Goal: Task Accomplishment & Management: Complete application form

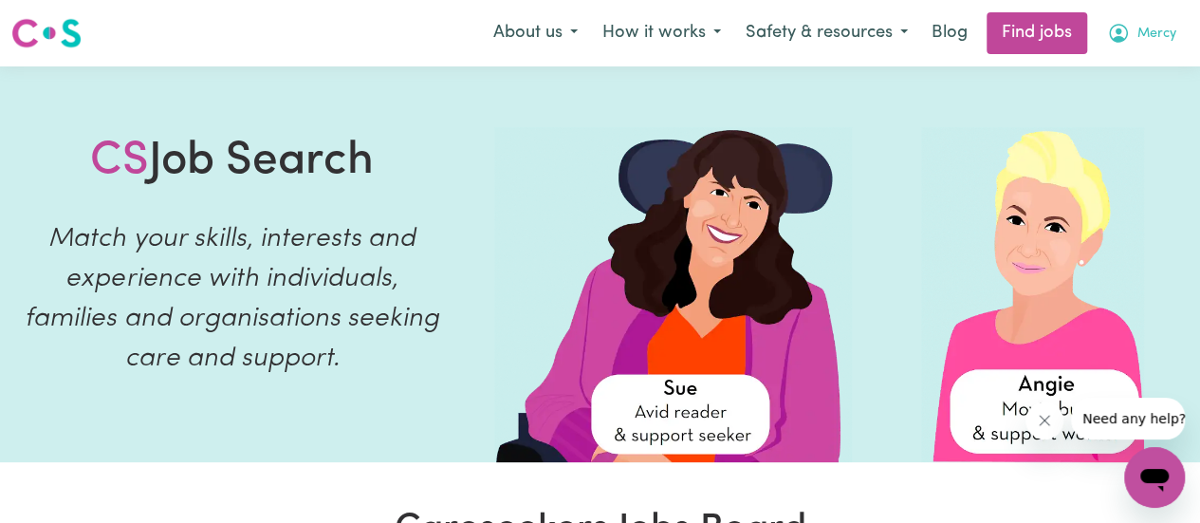
click at [1146, 49] on button "Mercy" at bounding box center [1141, 33] width 94 height 40
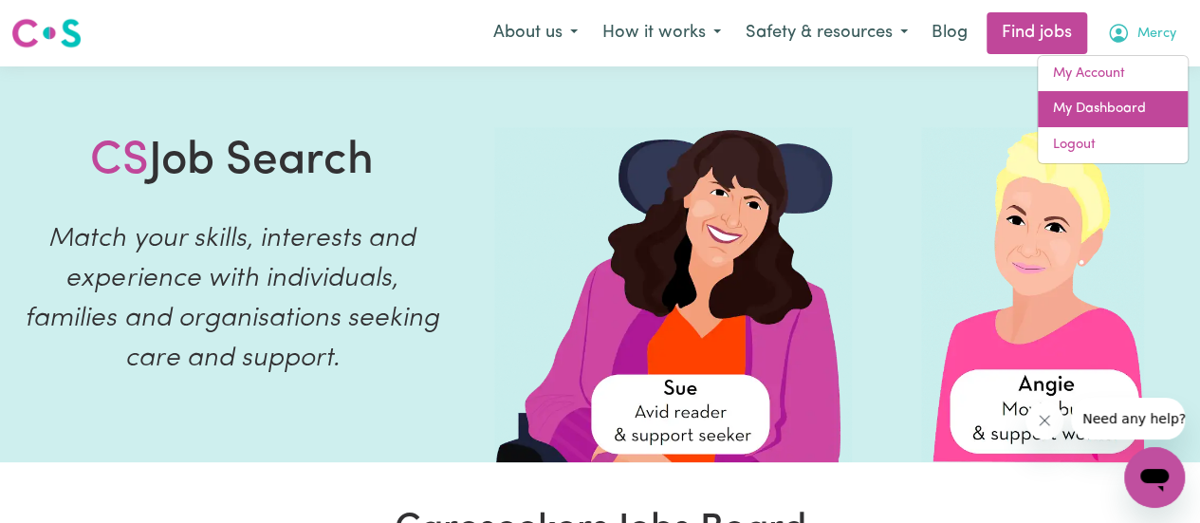
click at [1117, 117] on link "My Dashboard" at bounding box center [1113, 109] width 150 height 36
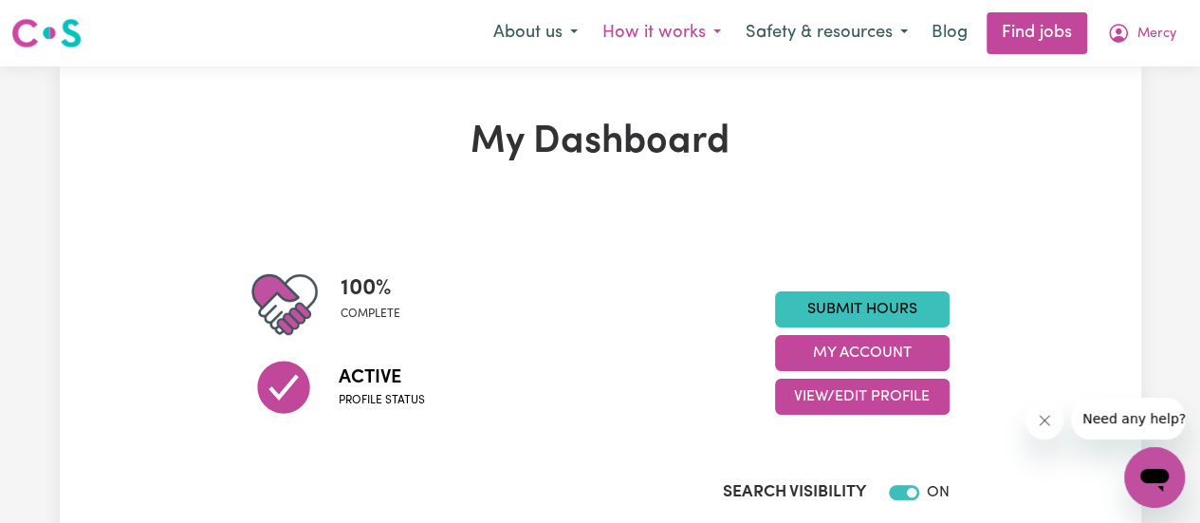
click at [700, 29] on button "How it works" at bounding box center [661, 33] width 143 height 40
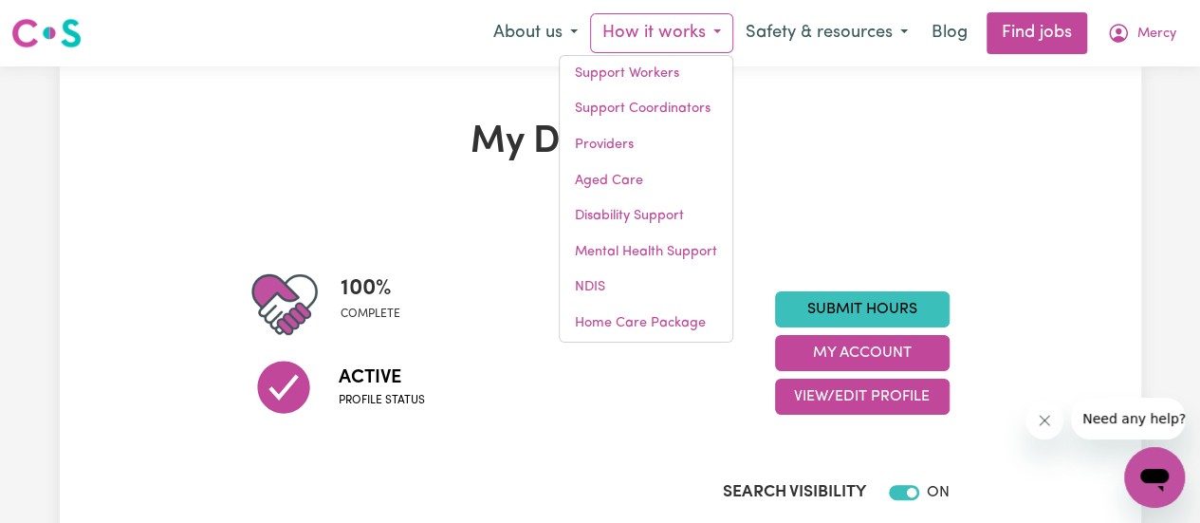
click at [915, 227] on section "100 % complete Active Profile status Submit Hours My Account View/Edit Profile …" at bounding box center [600, 394] width 698 height 367
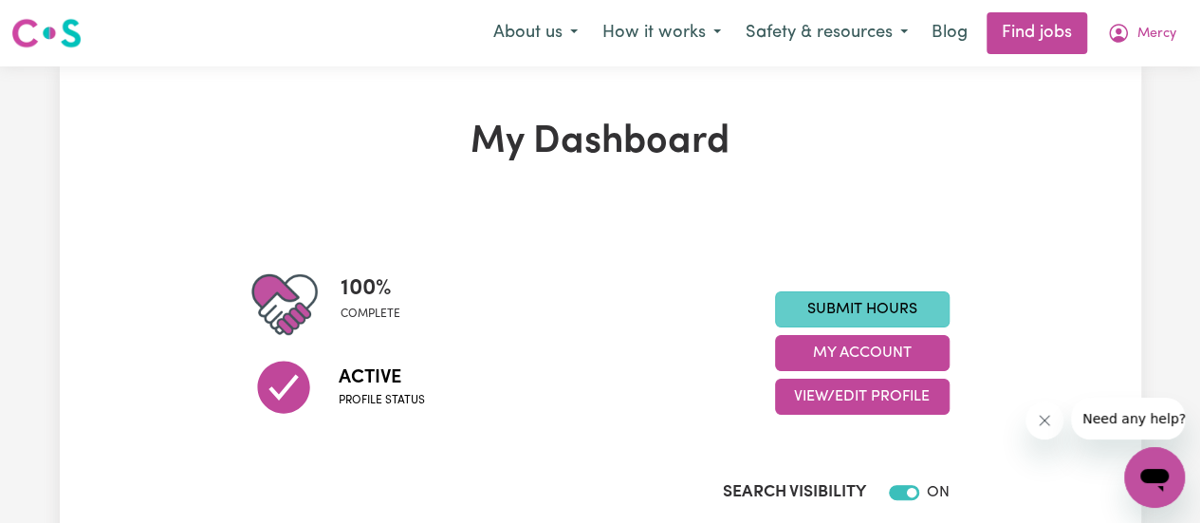
click at [853, 315] on link "Submit Hours" at bounding box center [862, 309] width 174 height 36
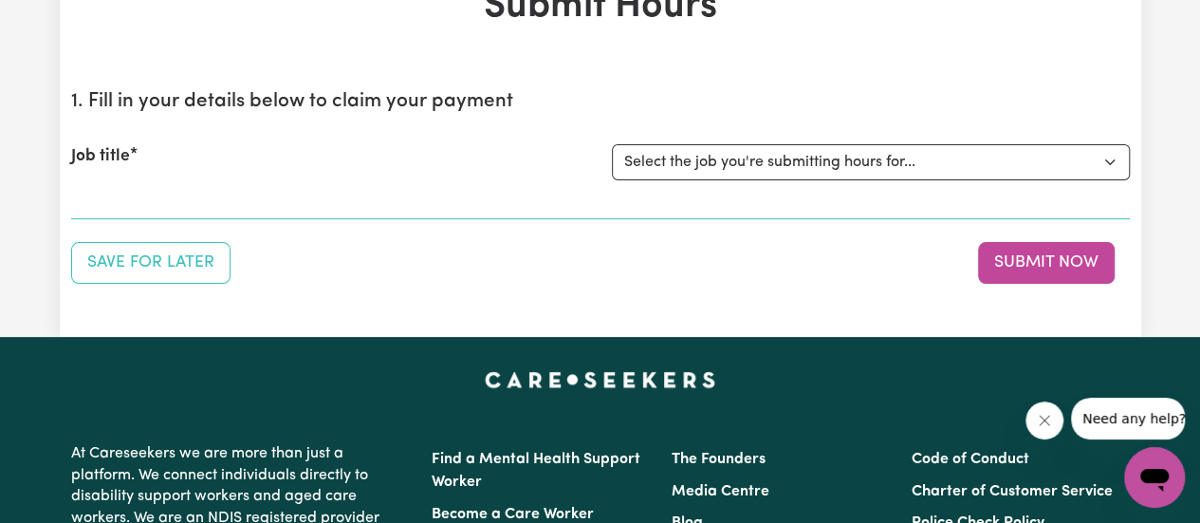
scroll to position [137, 0]
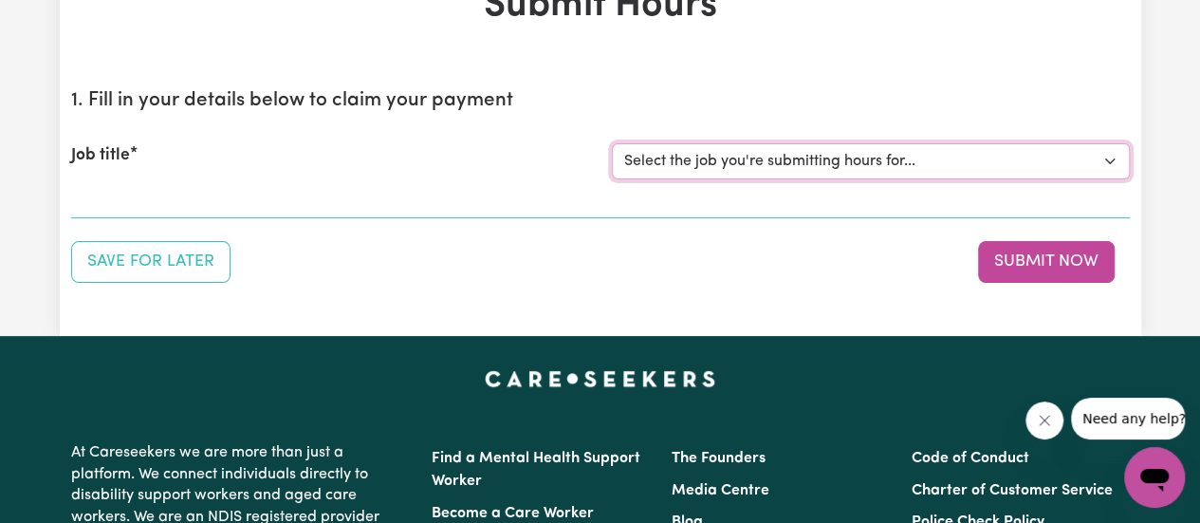
click at [738, 166] on select "Select the job you're submitting hours for... [[PERSON_NAME] Professionals in C…" at bounding box center [871, 161] width 518 height 36
select select "14808"
click at [612, 143] on select "Select the job you're submitting hours for... [[PERSON_NAME] Professionals in C…" at bounding box center [871, 161] width 518 height 36
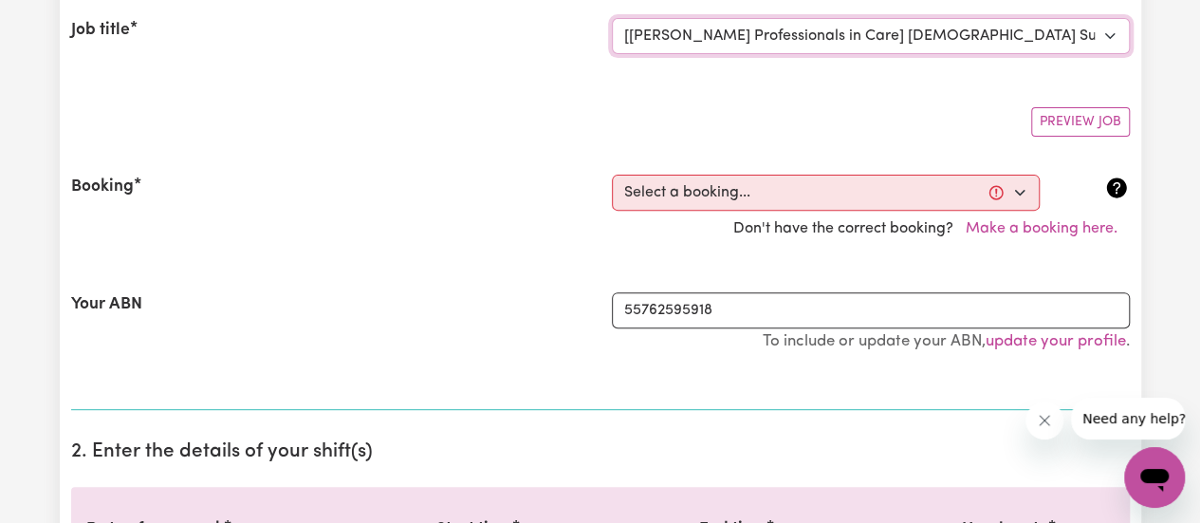
scroll to position [263, 0]
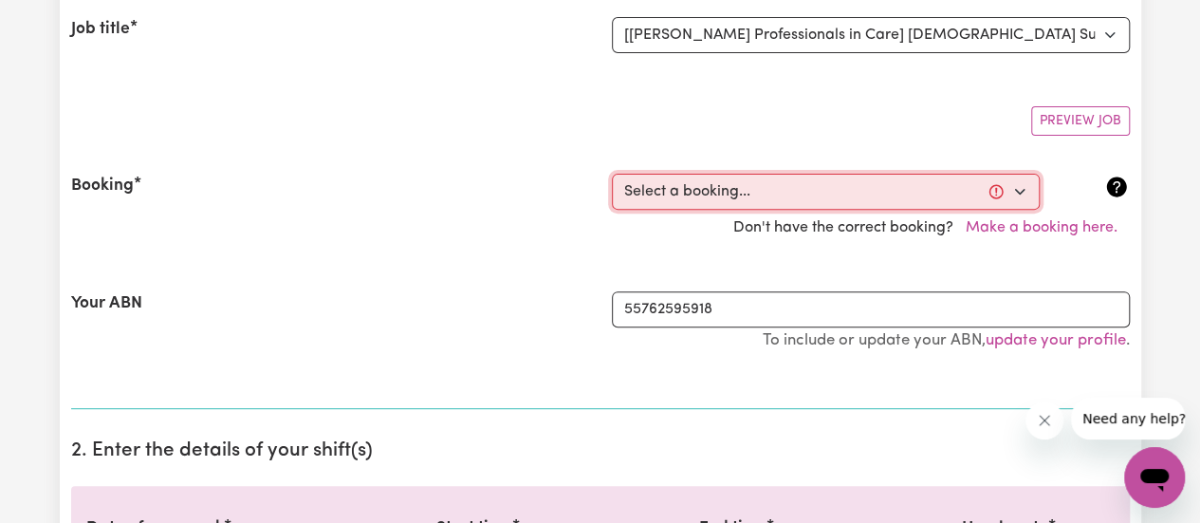
click at [713, 191] on select "Select a booking... [DATE] 10:00am to 2:00pm (ONE-OFF)" at bounding box center [826, 192] width 428 height 36
select select "357790"
click at [612, 174] on select "Select a booking... [DATE] 10:00am to 2:00pm (ONE-OFF)" at bounding box center [826, 192] width 428 height 36
type input "[DATE]"
type input "15"
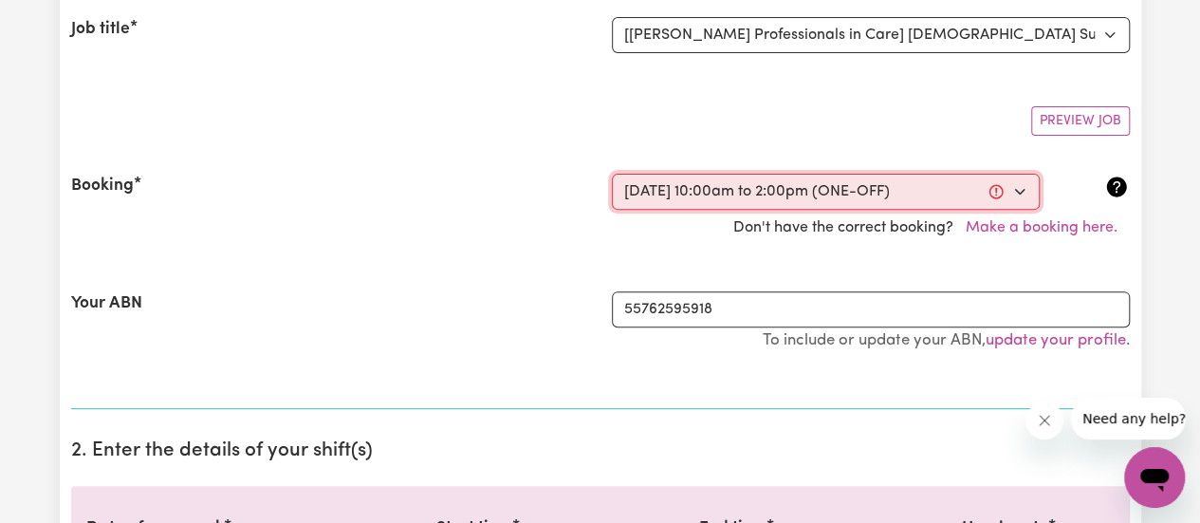
type input "8"
type input "2025"
type input "10:00"
type input "10"
type input "0"
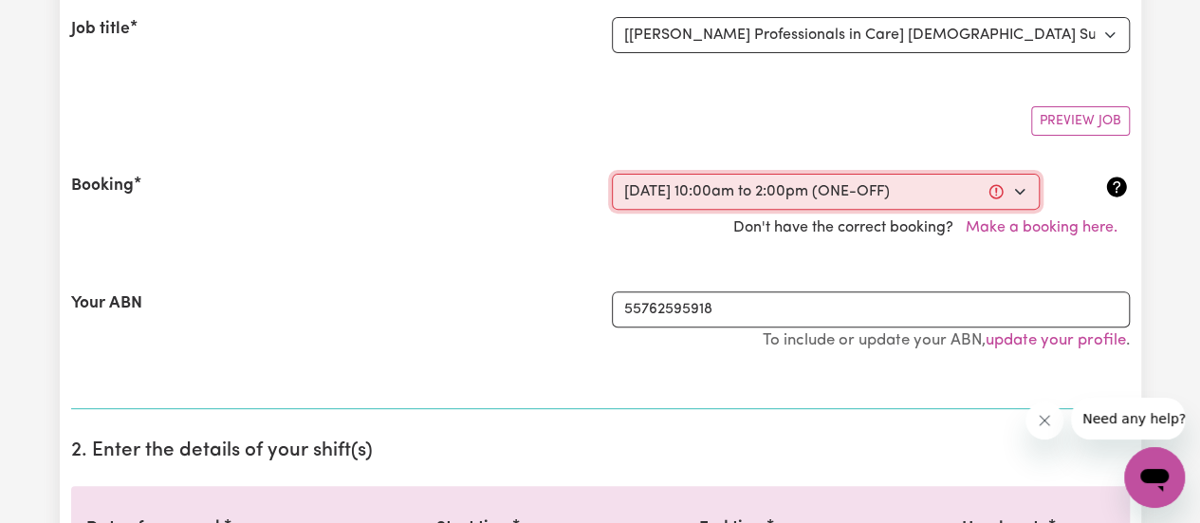
select select "am"
type input "14:00"
type input "2"
type input "0"
select select "pm"
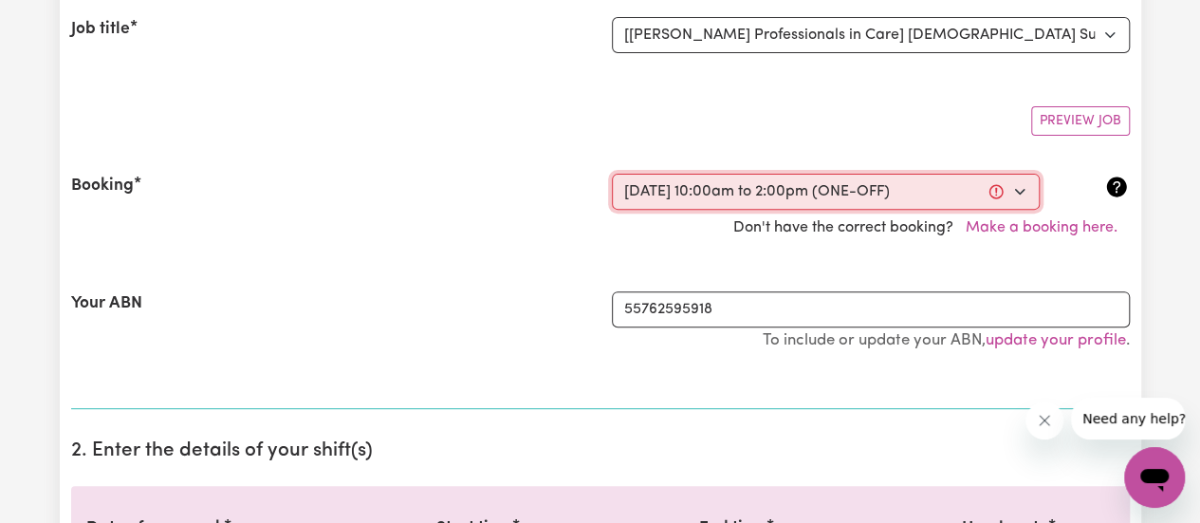
select select "40-Weekday"
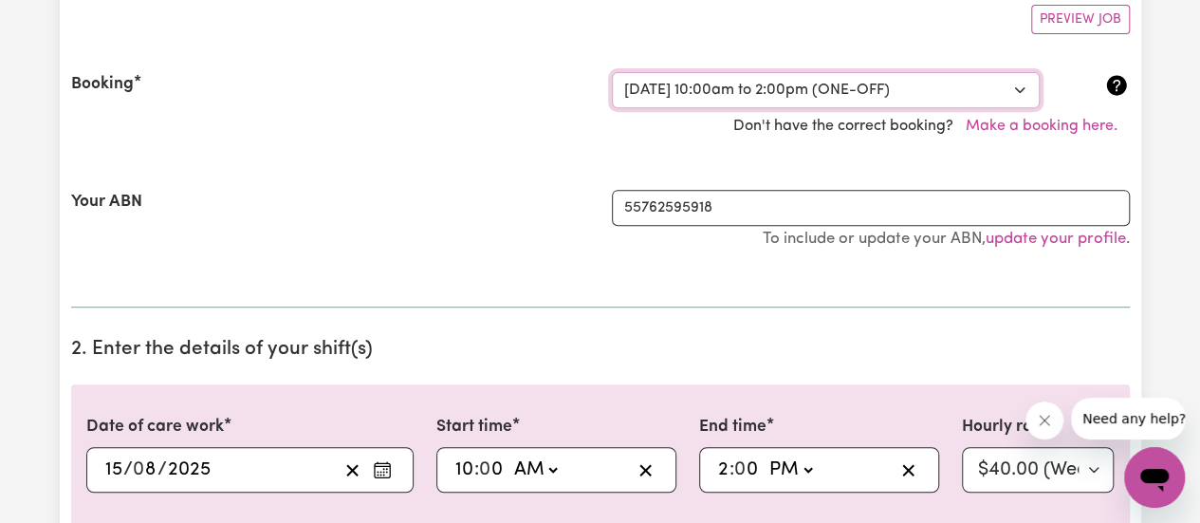
scroll to position [365, 0]
click at [709, 202] on input "55762595918" at bounding box center [871, 207] width 518 height 36
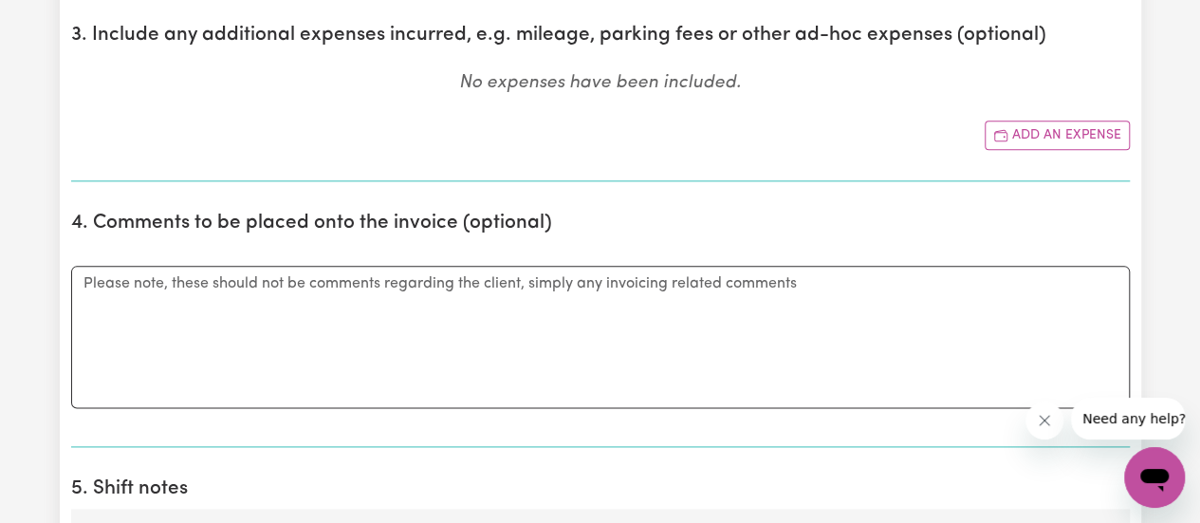
scroll to position [1077, 0]
click at [1084, 128] on button "Add an expense" at bounding box center [1056, 133] width 145 height 29
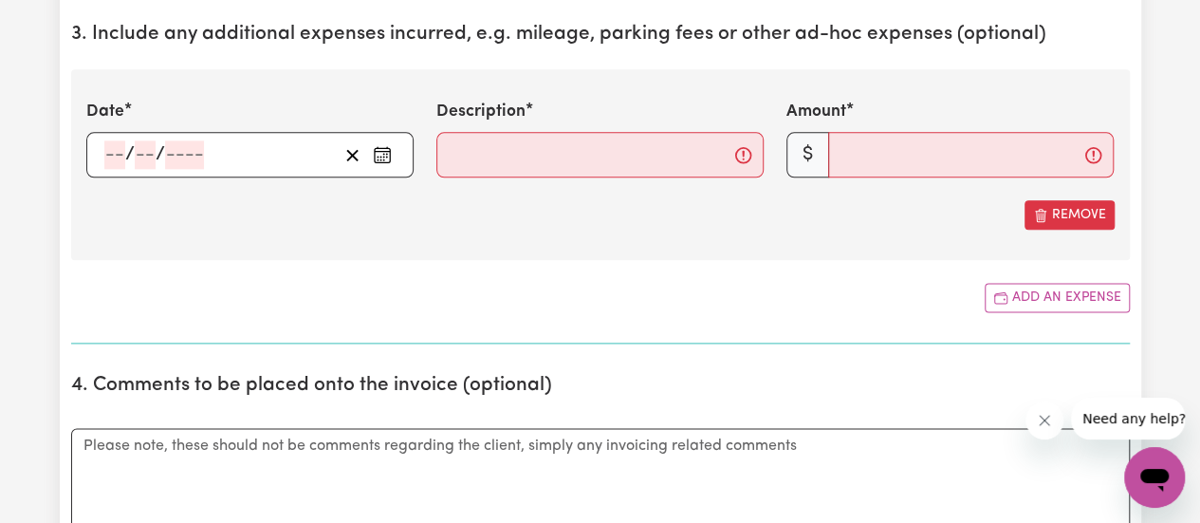
click at [380, 159] on circle "Enter the date of expense" at bounding box center [380, 160] width 2 height 2
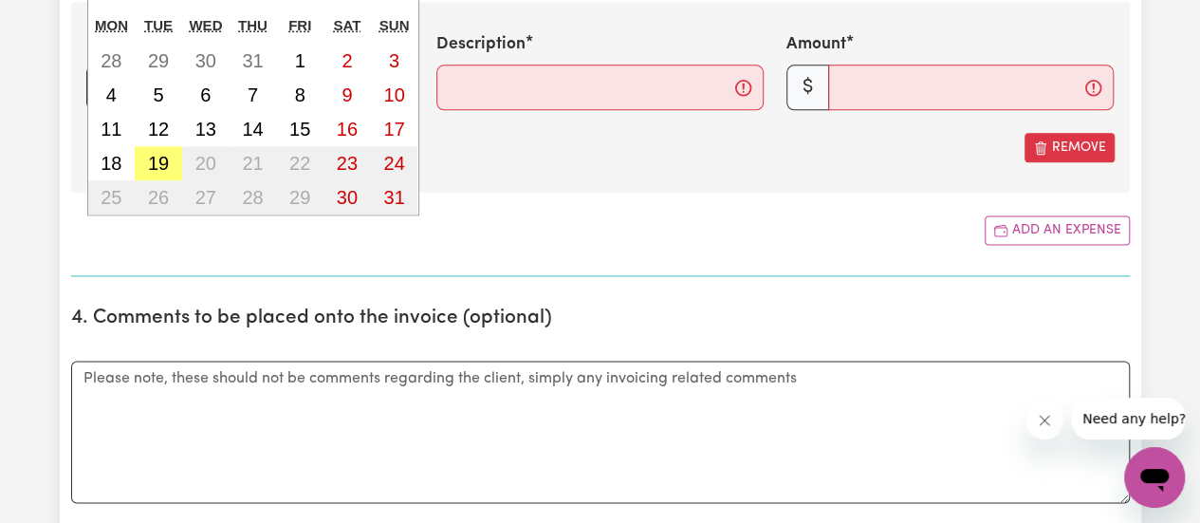
scroll to position [1038, 0]
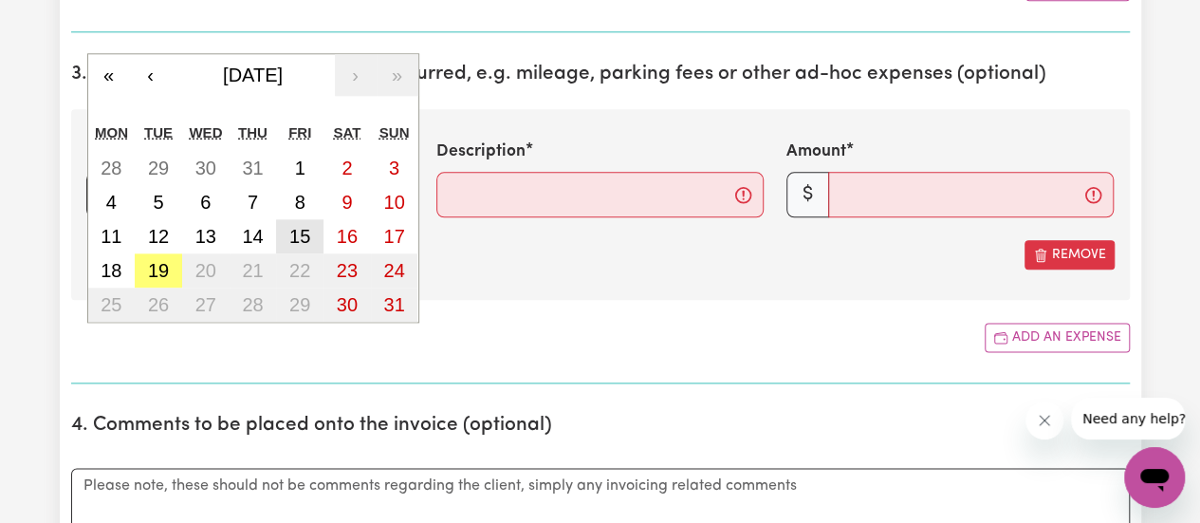
click at [298, 230] on abbr "15" at bounding box center [299, 236] width 21 height 21
type input "[DATE]"
type input "15"
type input "8"
type input "2025"
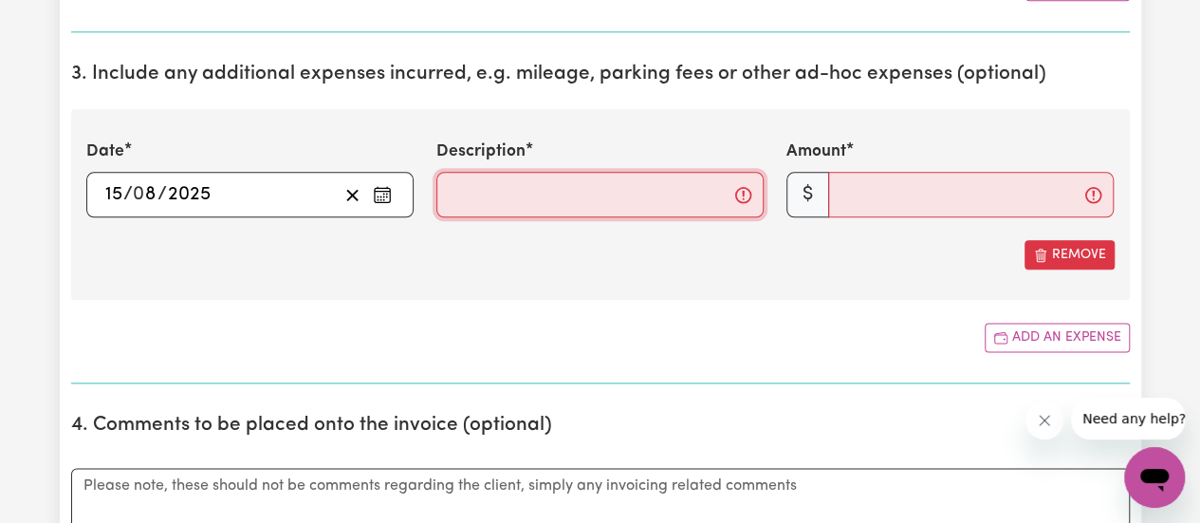
click at [595, 193] on input "Description" at bounding box center [599, 195] width 327 height 46
click at [745, 187] on input "Description" at bounding box center [599, 195] width 327 height 46
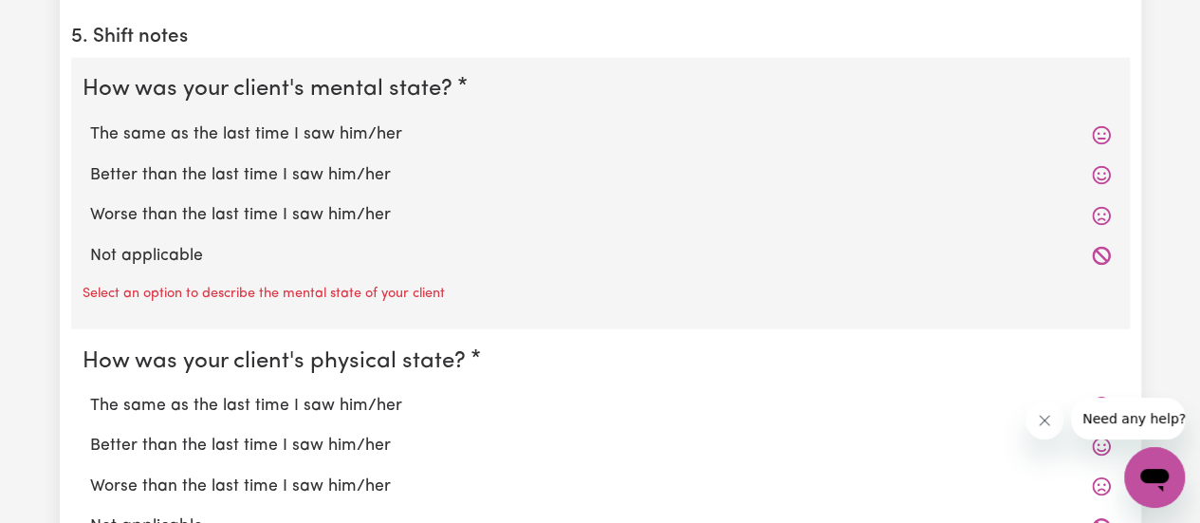
scroll to position [1692, 0]
click at [1102, 172] on icon at bounding box center [1101, 174] width 18 height 18
click at [295, 126] on label "The same as the last time I saw him/her" at bounding box center [600, 132] width 1020 height 25
click at [90, 120] on input "The same as the last time I saw him/her" at bounding box center [89, 119] width 1 height 1
radio input "true"
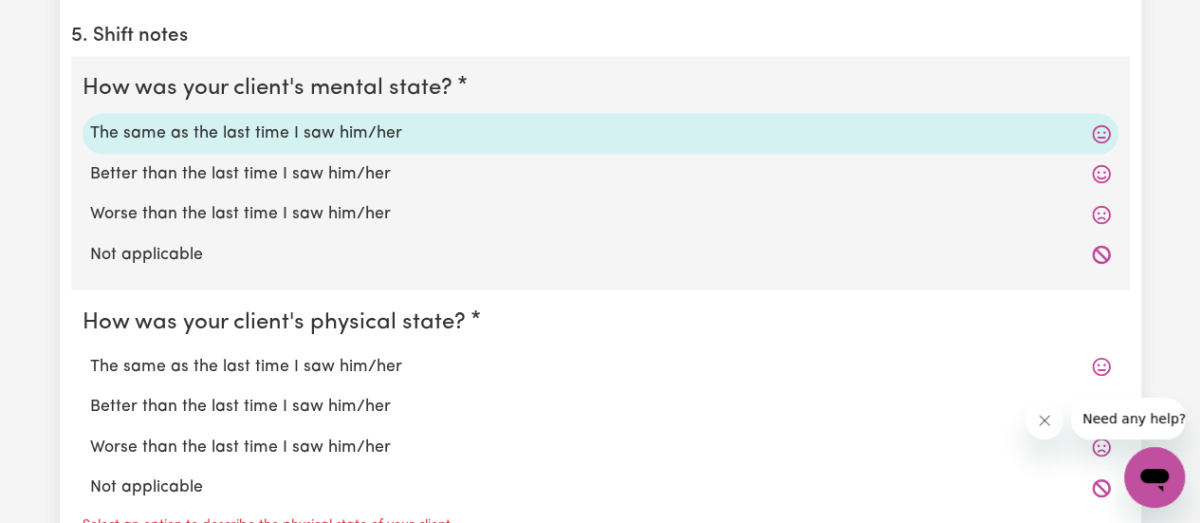
click at [328, 164] on label "Better than the last time I saw him/her" at bounding box center [600, 173] width 1020 height 25
click at [90, 161] on input "Better than the last time I saw him/her" at bounding box center [89, 160] width 1 height 1
radio input "true"
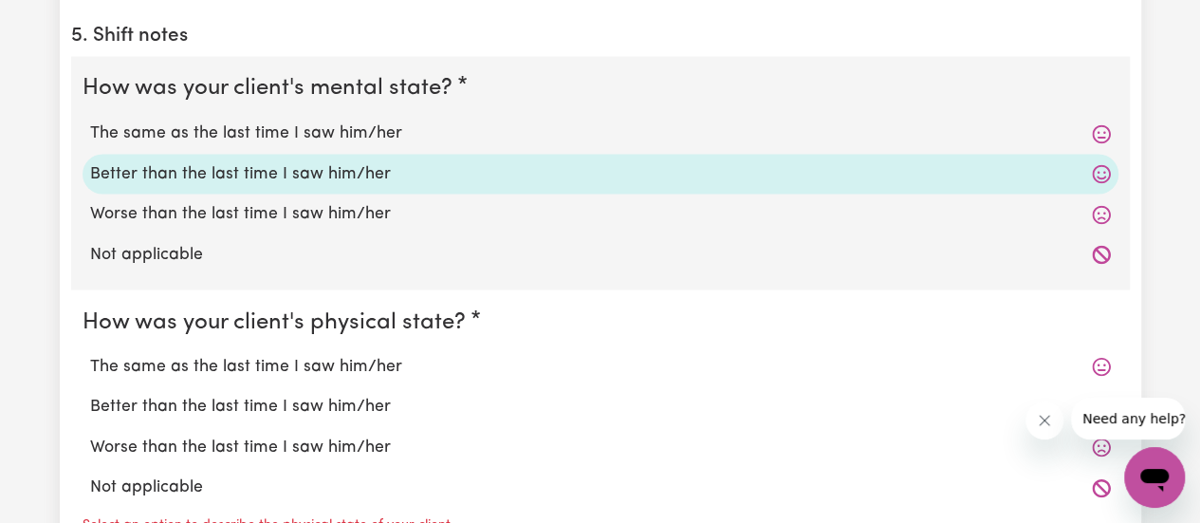
click at [294, 265] on div "Not applicable" at bounding box center [601, 254] width 1036 height 40
click at [168, 242] on label "Not applicable" at bounding box center [600, 254] width 1020 height 25
click at [90, 242] on input "Not applicable" at bounding box center [89, 241] width 1 height 1
radio input "true"
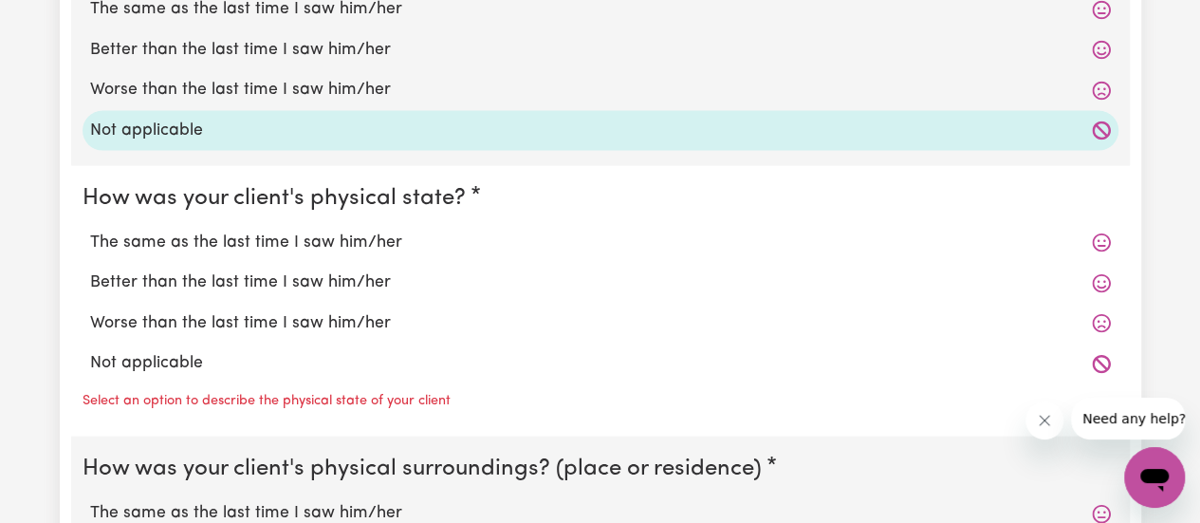
scroll to position [1816, 0]
click at [167, 350] on label "Not applicable" at bounding box center [600, 362] width 1020 height 25
click at [90, 350] on input "Not applicable" at bounding box center [89, 349] width 1 height 1
radio input "true"
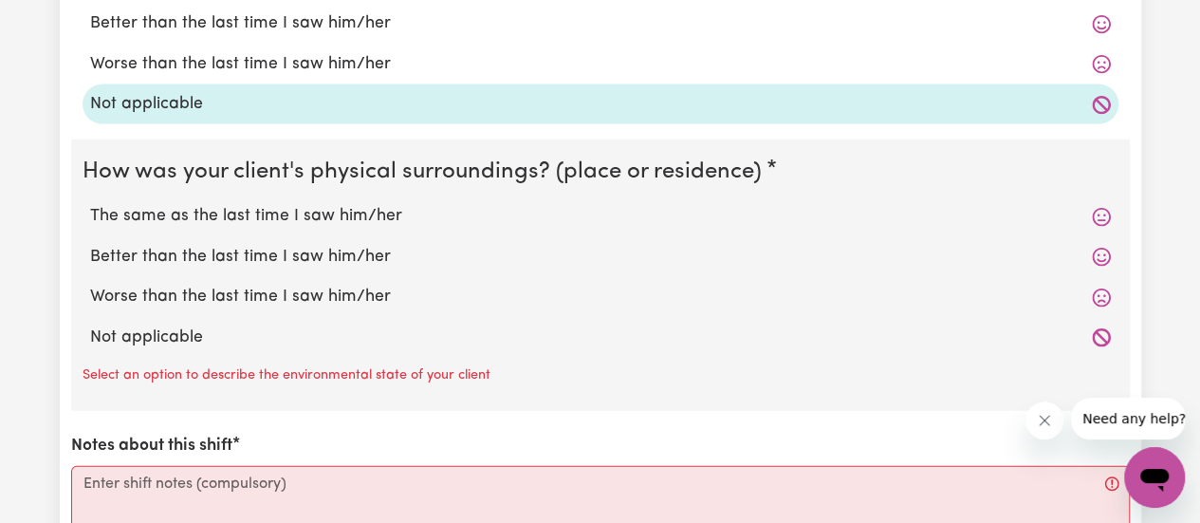
scroll to position [2075, 0]
click at [158, 326] on label "Not applicable" at bounding box center [600, 336] width 1020 height 25
click at [90, 324] on input "Not applicable" at bounding box center [89, 323] width 1 height 1
radio input "true"
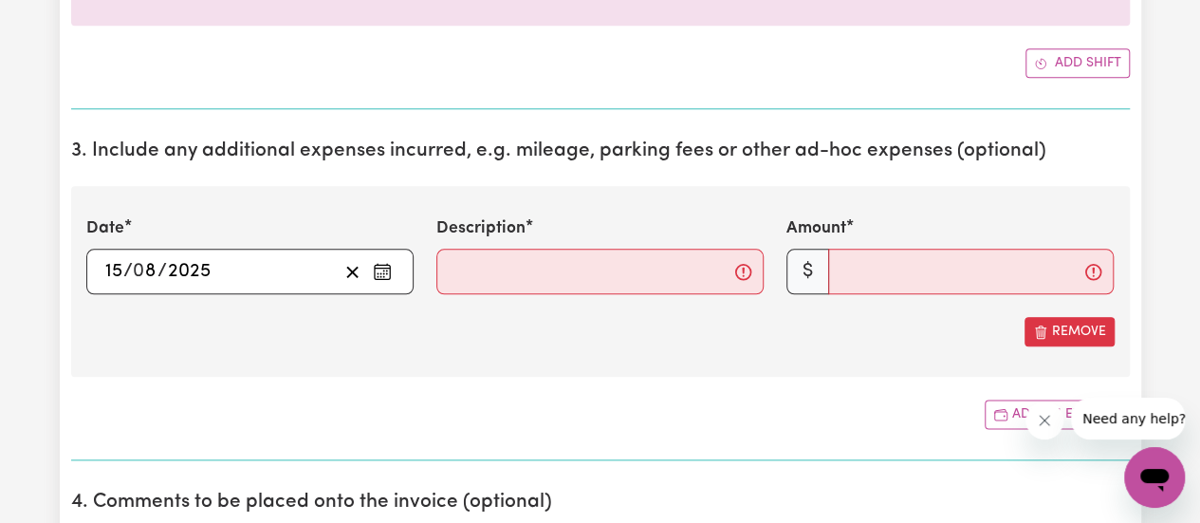
scroll to position [962, 0]
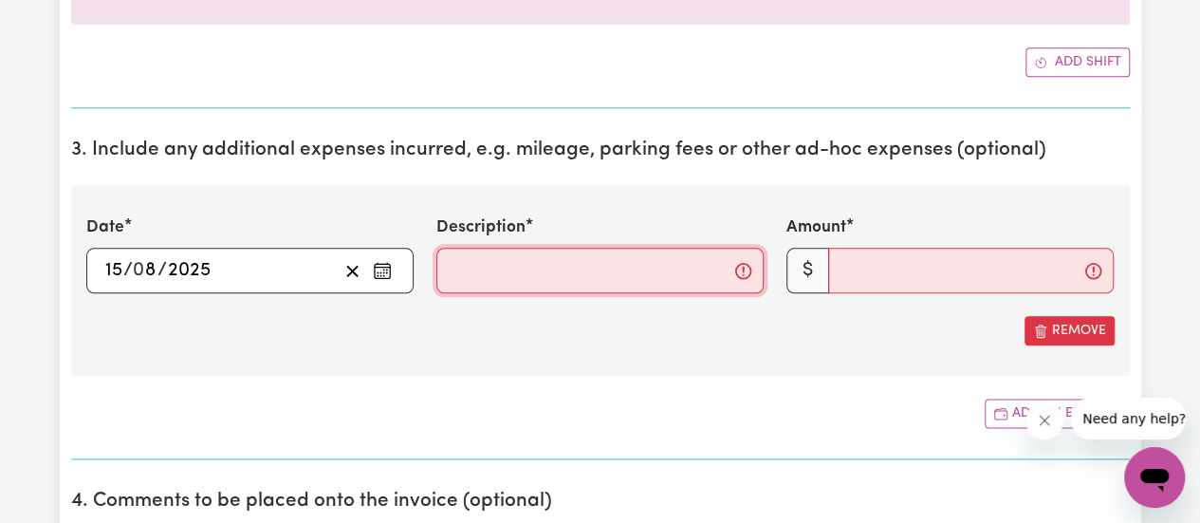
click at [664, 278] on input "Description" at bounding box center [599, 271] width 327 height 46
click at [746, 270] on input "Description" at bounding box center [599, 271] width 327 height 46
click at [666, 267] on input "Description" at bounding box center [599, 271] width 327 height 46
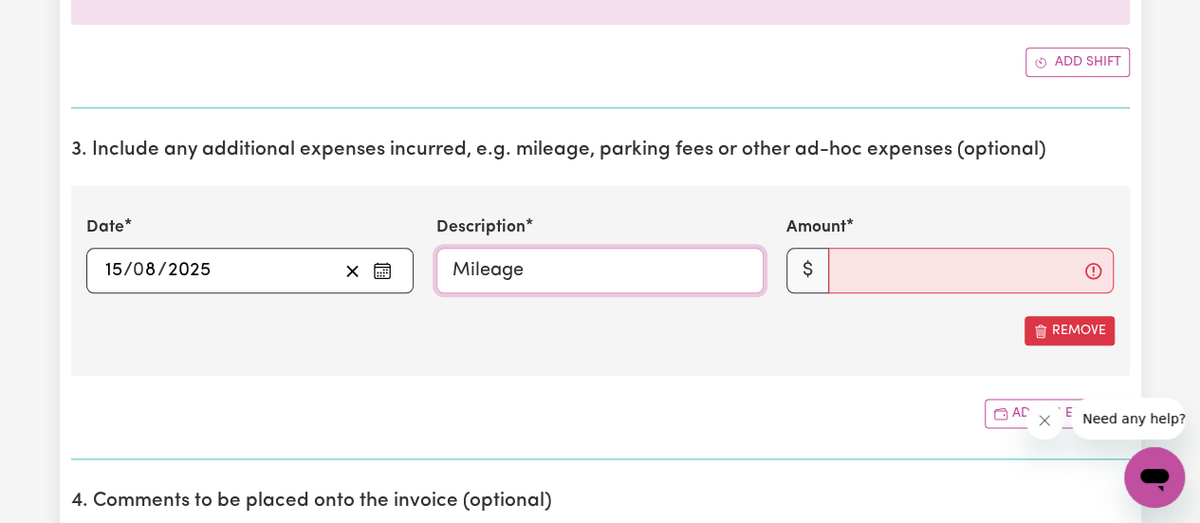
type input "Mileage"
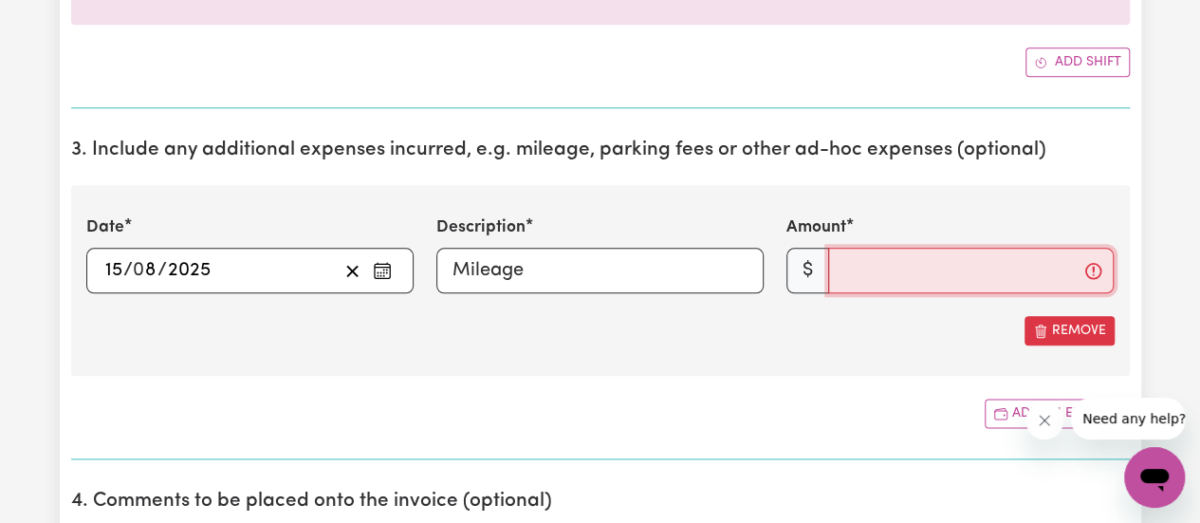
click at [876, 270] on input "Amount" at bounding box center [970, 271] width 285 height 46
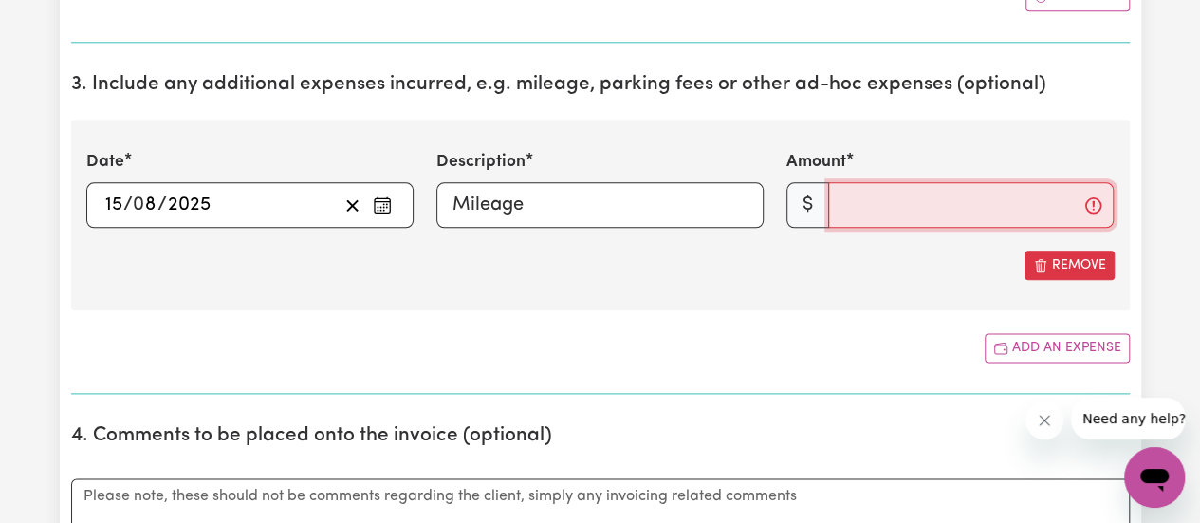
scroll to position [1028, 0]
type input "1"
click at [1066, 195] on input "1" at bounding box center [970, 204] width 285 height 46
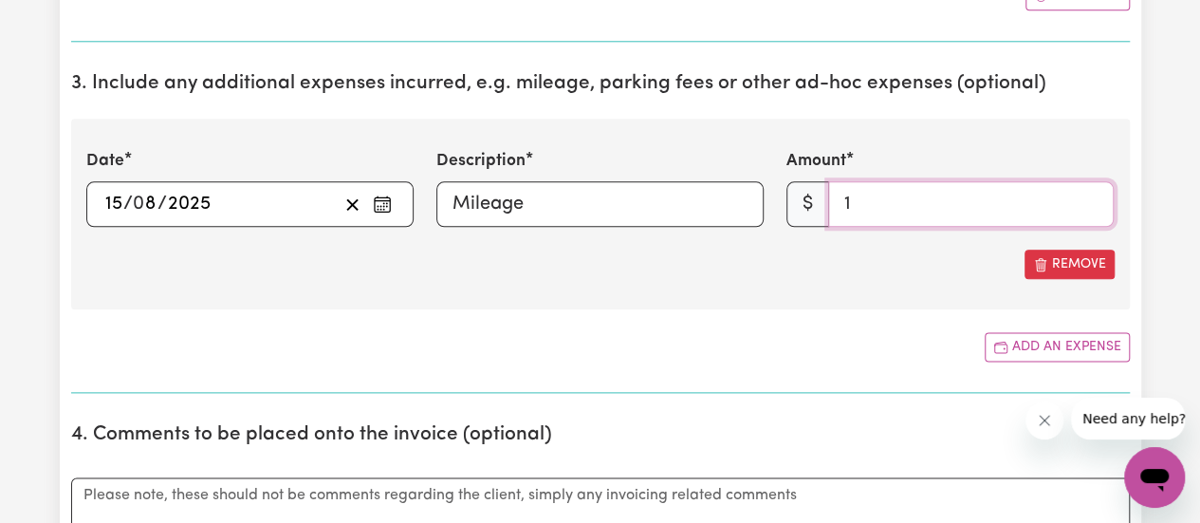
click at [966, 201] on input "1" at bounding box center [970, 204] width 285 height 46
type input "20"
click at [859, 284] on div "Date [DATE] 15 / 0 8 / 2025 « ‹ [DATE] › » Mon Tue Wed Thu Fri Sat Sun 28 29 30…" at bounding box center [600, 214] width 1058 height 191
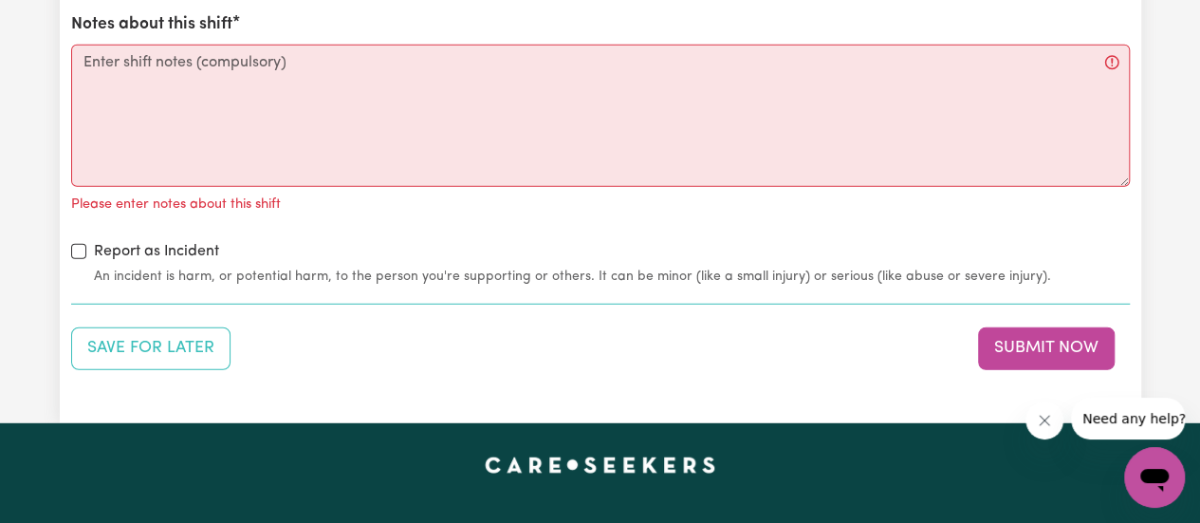
scroll to position [2458, 0]
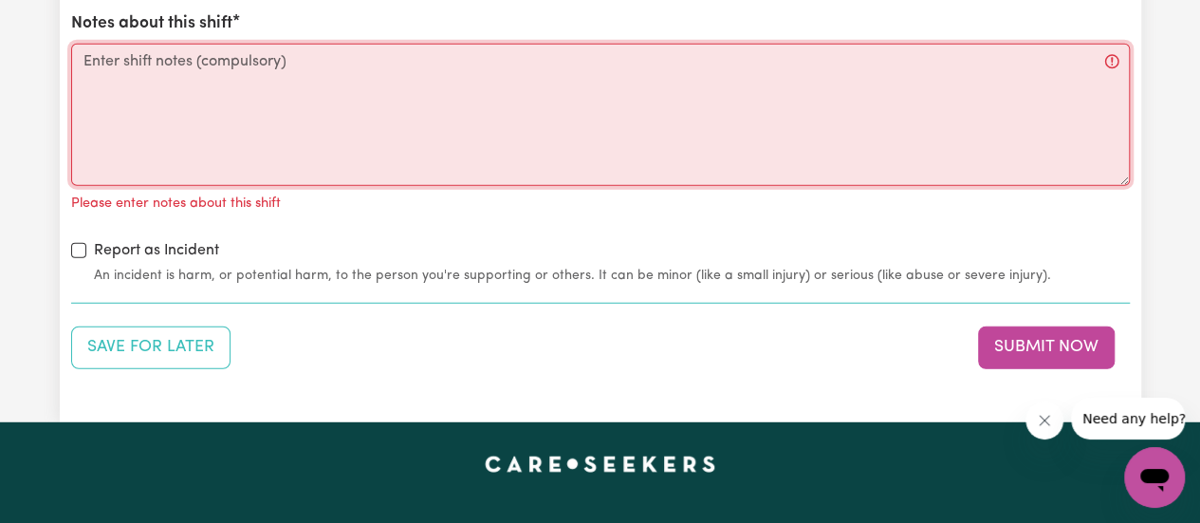
click at [546, 120] on textarea "Notes about this shift" at bounding box center [600, 115] width 1058 height 142
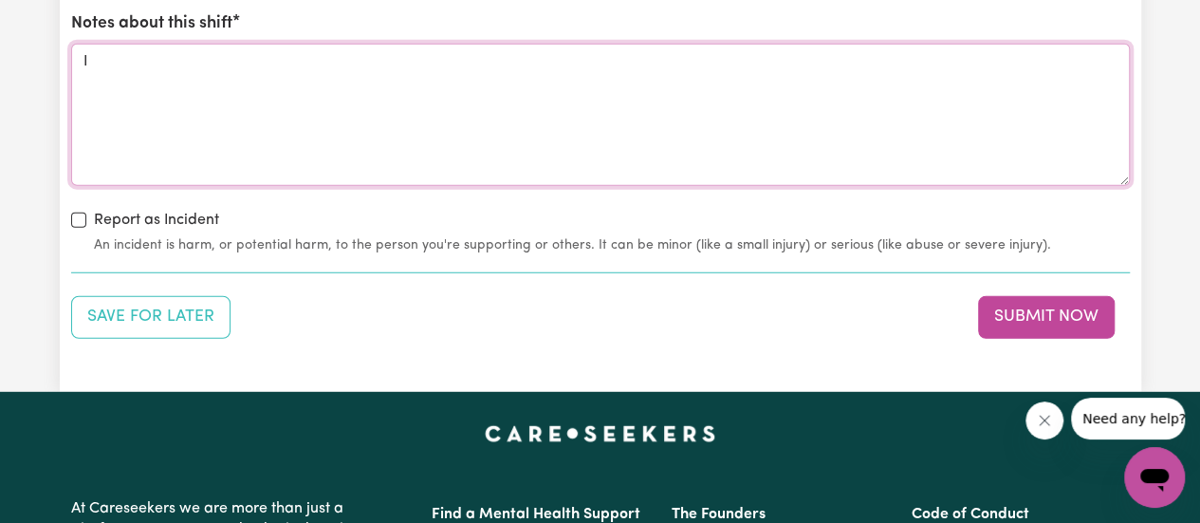
type textarea "I"
click at [129, 209] on label "Report as Incident" at bounding box center [156, 220] width 125 height 23
click at [86, 212] on input "Report as Incident" at bounding box center [78, 219] width 15 height 15
click at [71, 212] on input "Report as Incident" at bounding box center [78, 219] width 15 height 15
checkbox input "false"
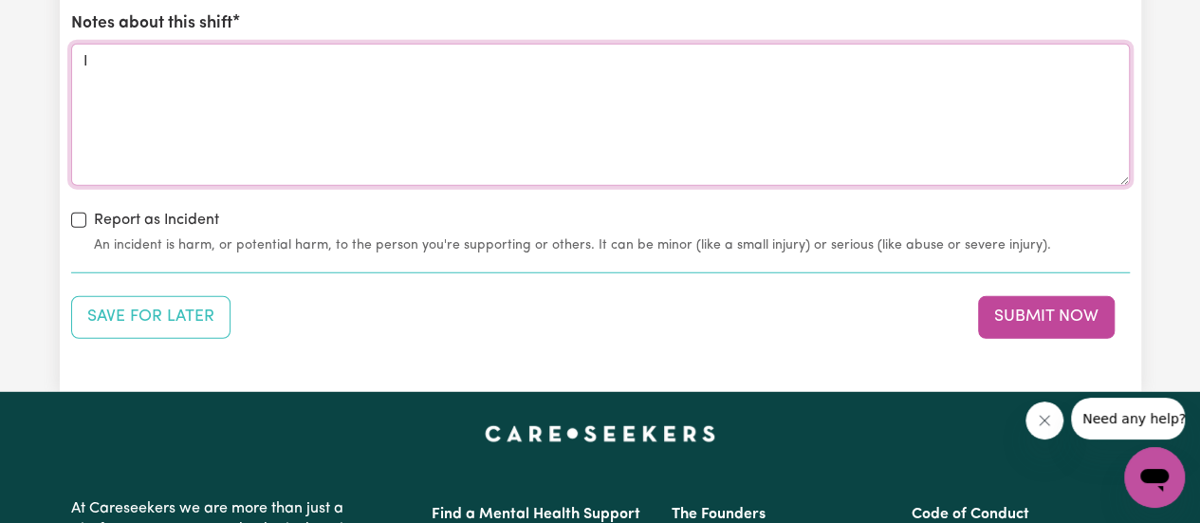
click at [227, 56] on textarea "I" at bounding box center [600, 115] width 1058 height 142
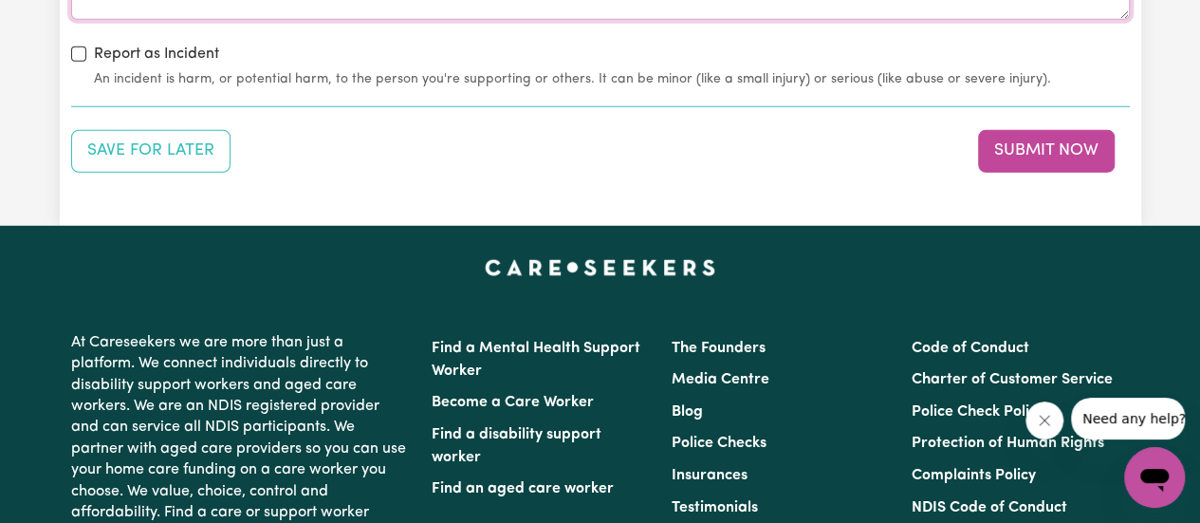
scroll to position [2625, 0]
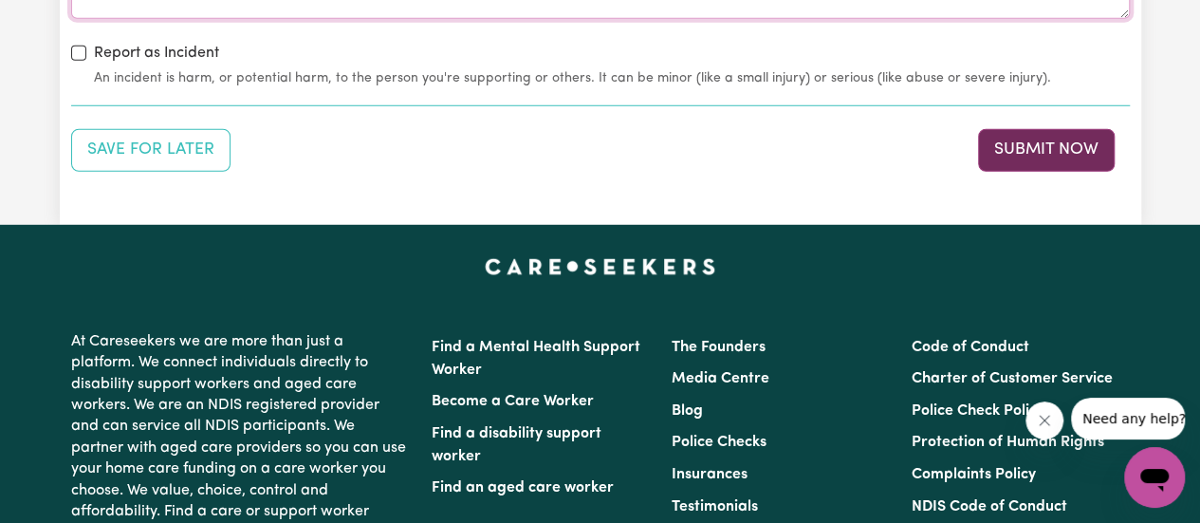
type textarea "I picked [PERSON_NAME] up. She was in good form. I took her to the chemist to p…"
click at [1038, 145] on button "Submit Now" at bounding box center [1046, 150] width 137 height 42
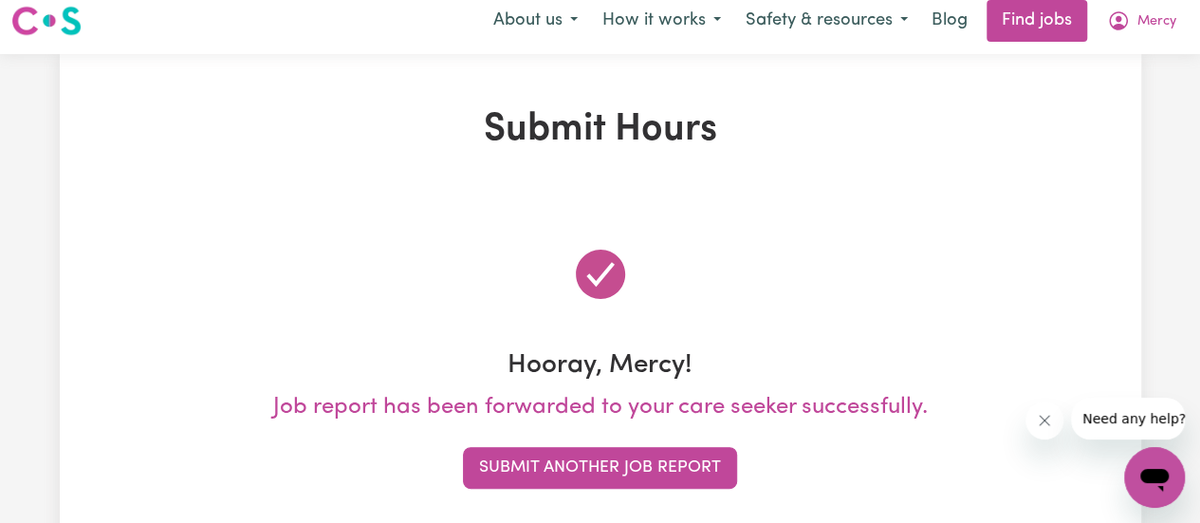
scroll to position [0, 0]
